Goal: Browse casually

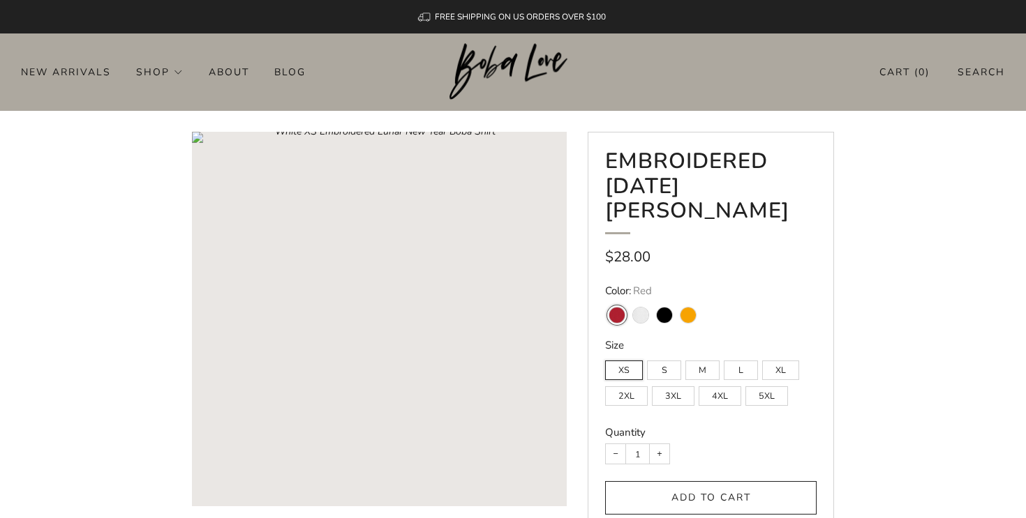
click at [476, 60] on img at bounding box center [513, 71] width 128 height 57
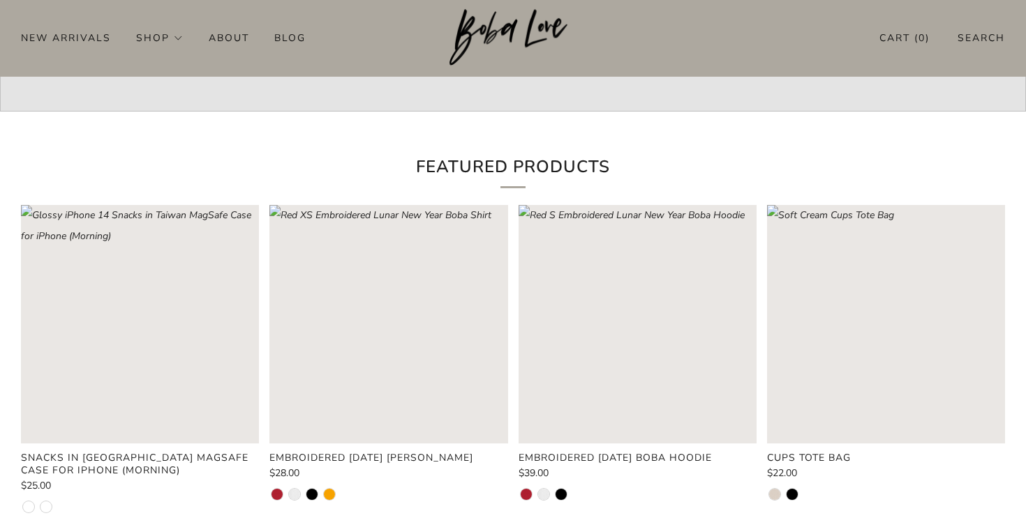
scroll to position [412, 0]
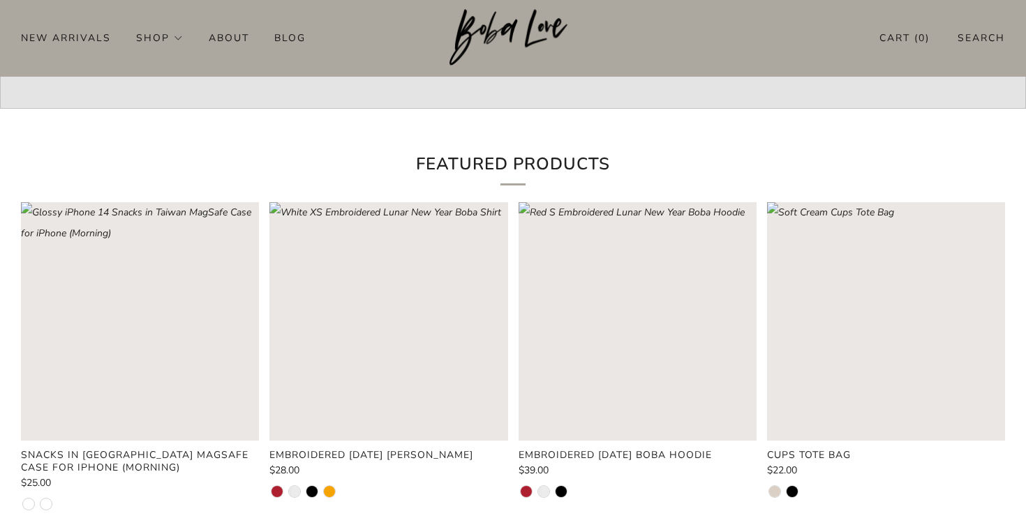
click at [399, 340] on rect "Loading image: Red XS Embroidered Lunar New Year Boba Shirt" at bounding box center [388, 321] width 238 height 238
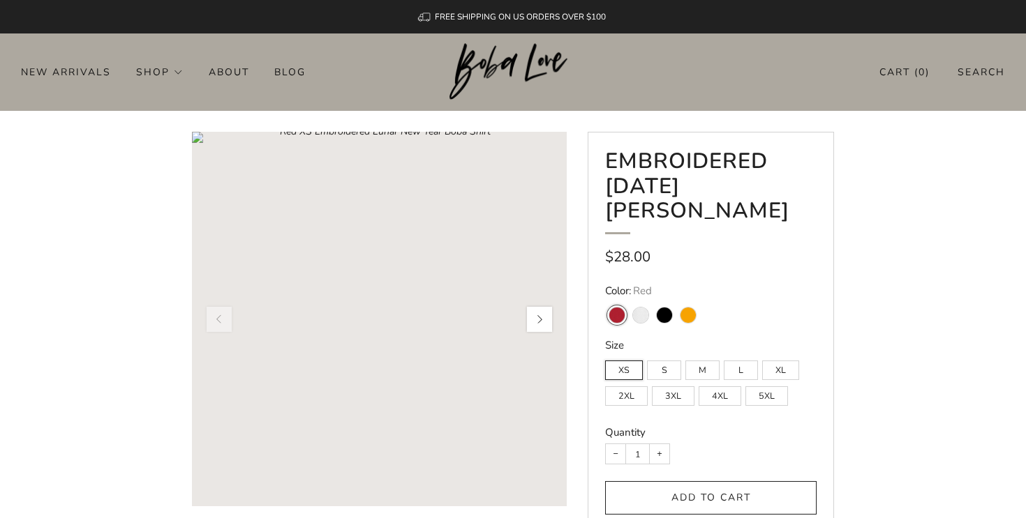
click at [546, 324] on button "button" at bounding box center [539, 319] width 29 height 29
click at [487, 80] on img at bounding box center [513, 71] width 128 height 57
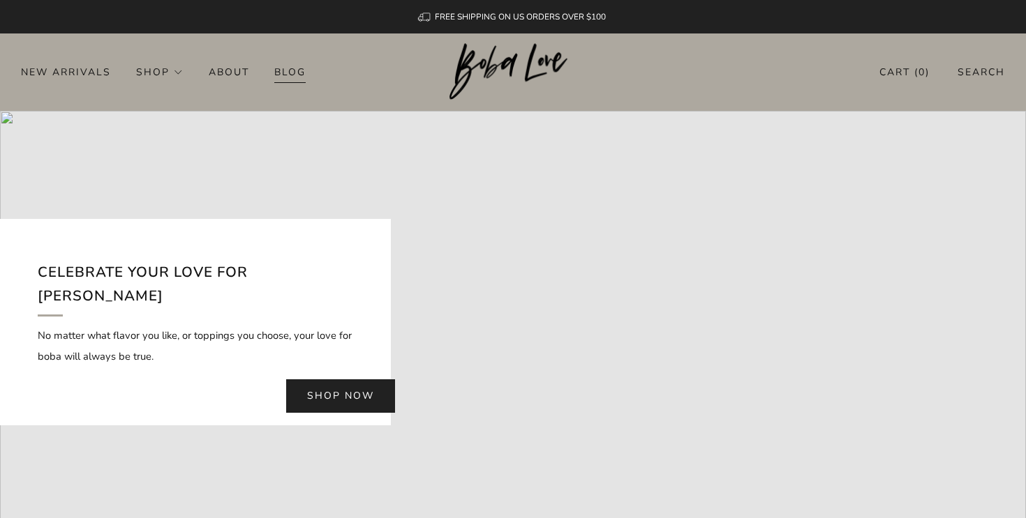
click at [279, 76] on link "Blog" at bounding box center [289, 72] width 31 height 22
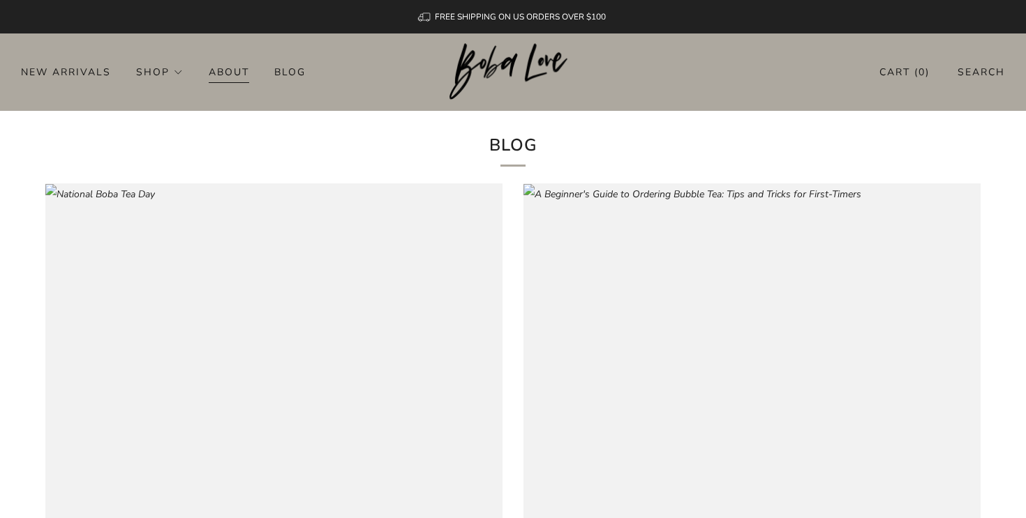
click at [214, 71] on link "About" at bounding box center [229, 72] width 40 height 22
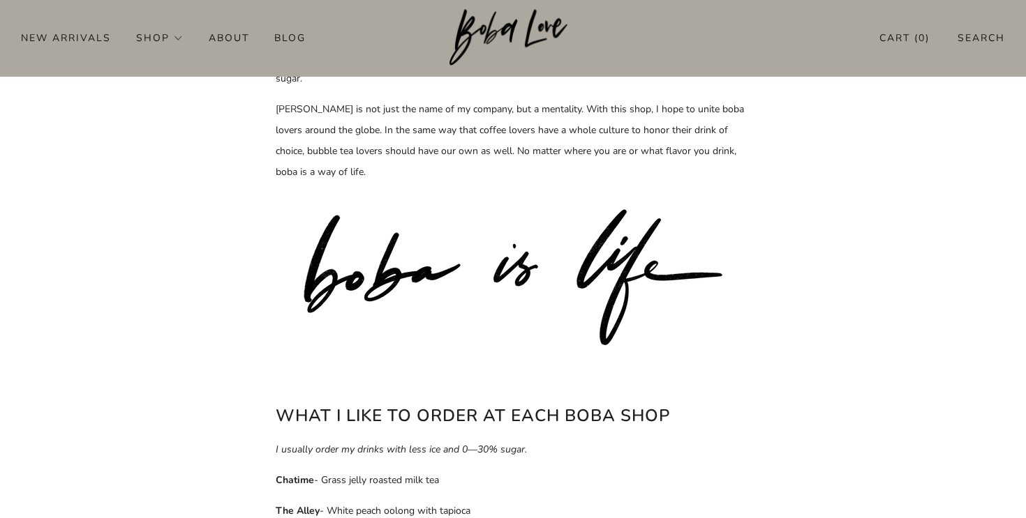
scroll to position [338, 0]
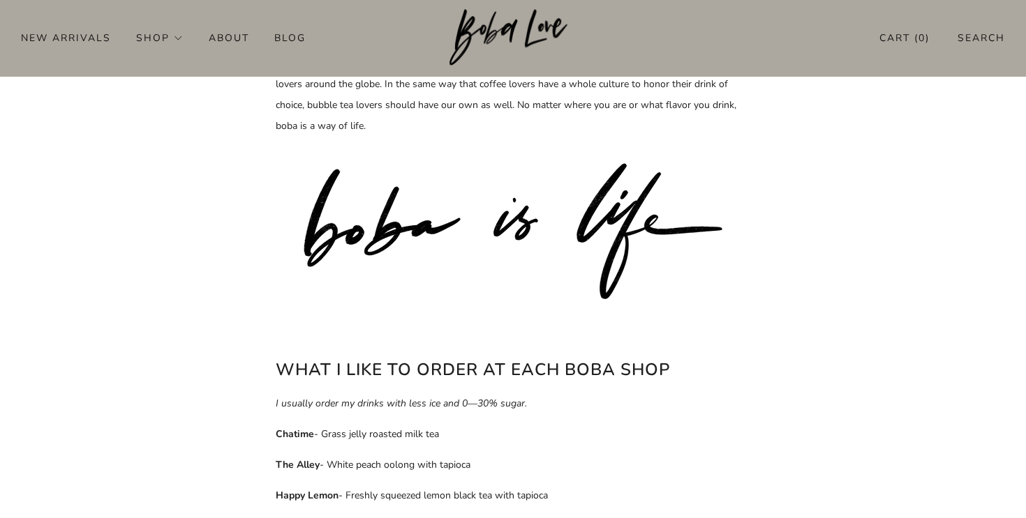
click at [455, 207] on img at bounding box center [512, 231] width 419 height 136
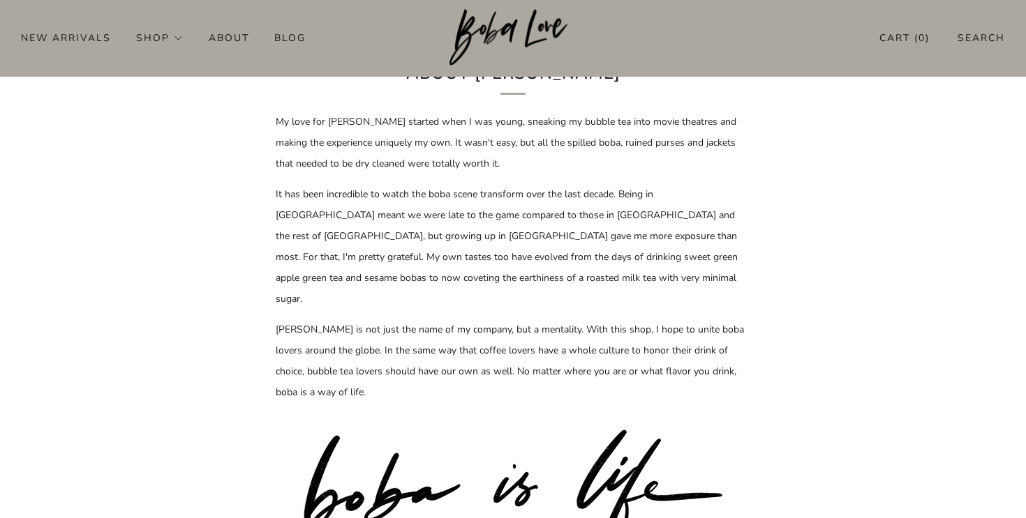
scroll to position [0, 0]
